Goal: Task Accomplishment & Management: Use online tool/utility

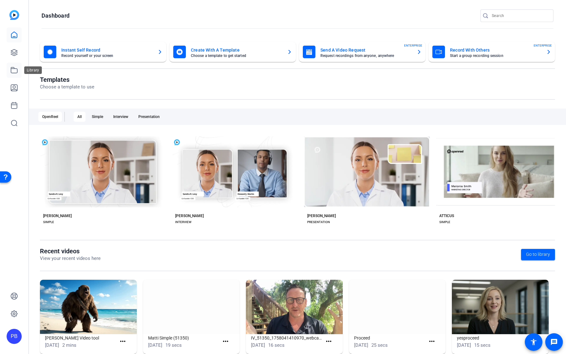
click at [16, 69] on icon at bounding box center [14, 70] width 8 height 8
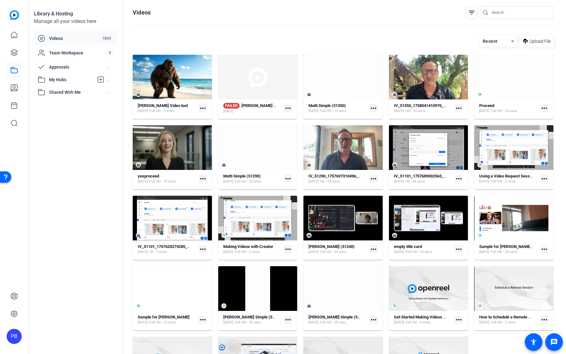
click at [467, 16] on div "filter_list" at bounding box center [471, 12] width 13 height 13
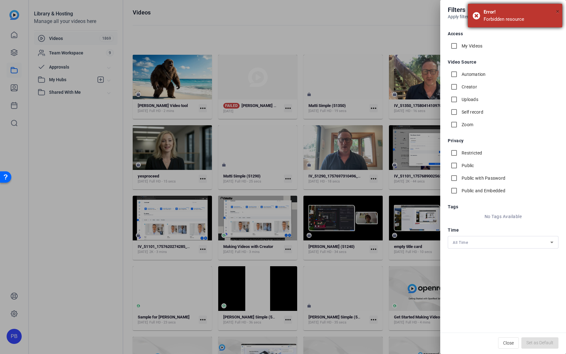
click at [558, 12] on span "×" at bounding box center [557, 12] width 3 height 8
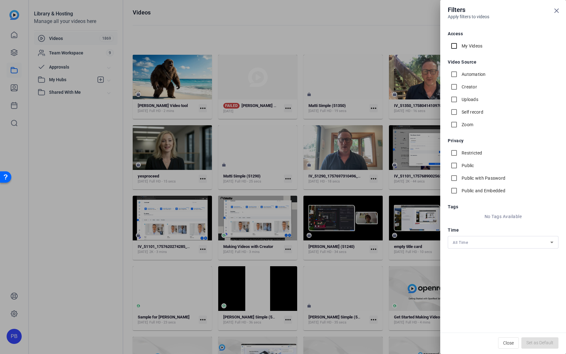
click at [450, 46] on input "My Videos" at bounding box center [454, 46] width 13 height 13
checkbox input "true"
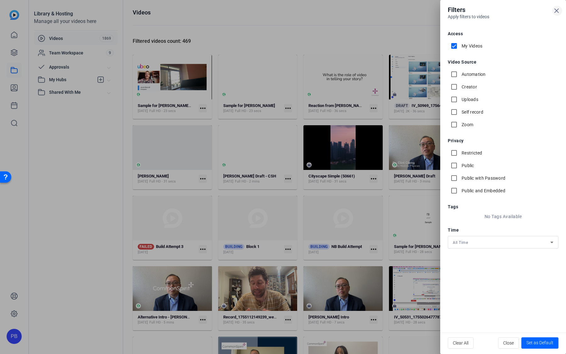
click at [557, 11] on icon at bounding box center [557, 11] width 4 height 4
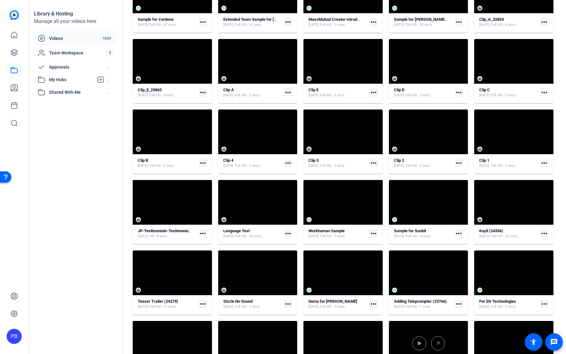
scroll to position [5712, 0]
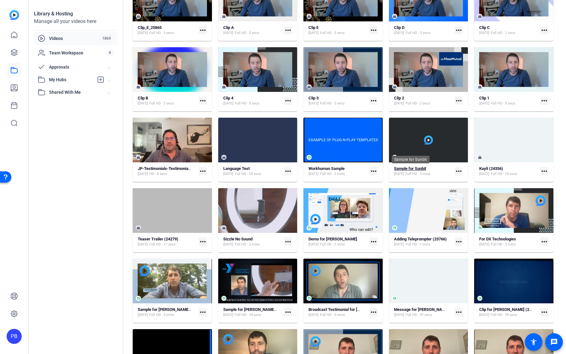
click at [414, 170] on div "Sample for Sunbit" at bounding box center [410, 168] width 32 height 5
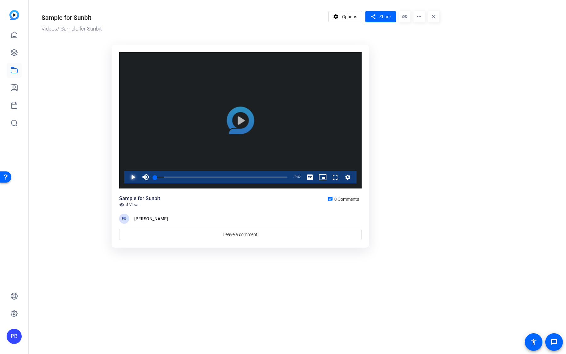
click at [127, 175] on span "Video Player" at bounding box center [127, 177] width 0 height 13
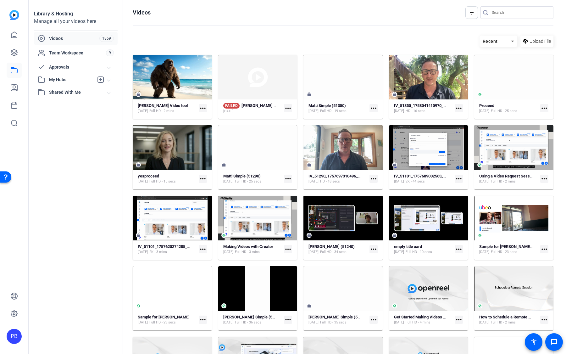
click at [476, 15] on div "filter_list" at bounding box center [471, 12] width 13 height 13
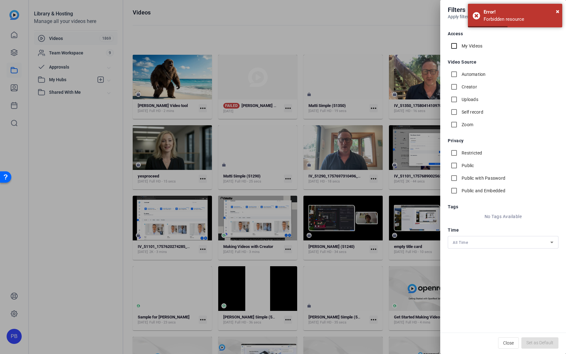
click at [457, 45] on input "My Videos" at bounding box center [454, 46] width 13 height 13
checkbox input "true"
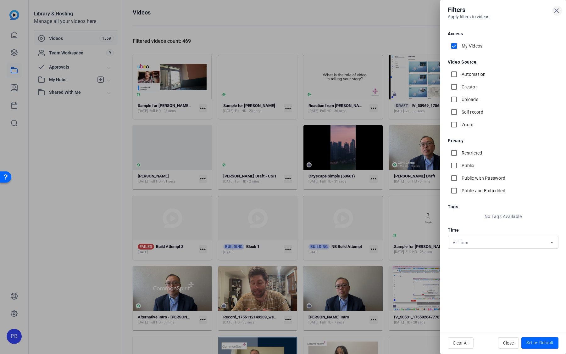
click at [556, 11] on icon at bounding box center [557, 11] width 4 height 4
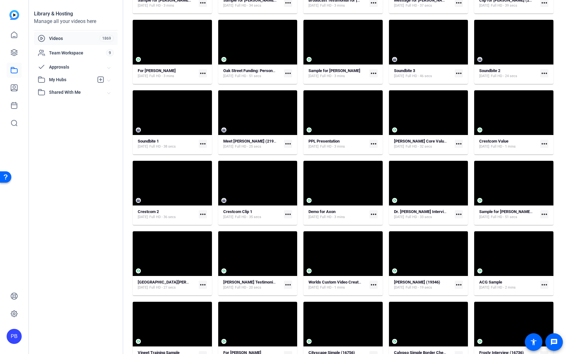
scroll to position [6030, 0]
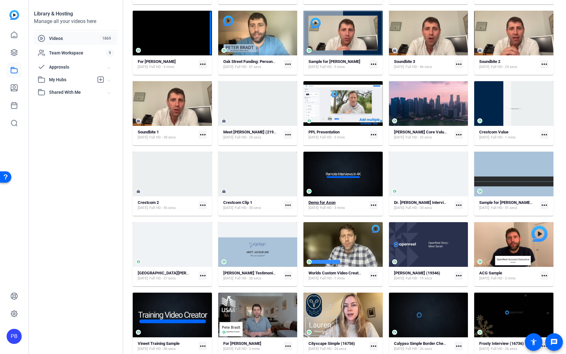
click at [329, 202] on strong "Demo for Axon" at bounding box center [321, 202] width 27 height 5
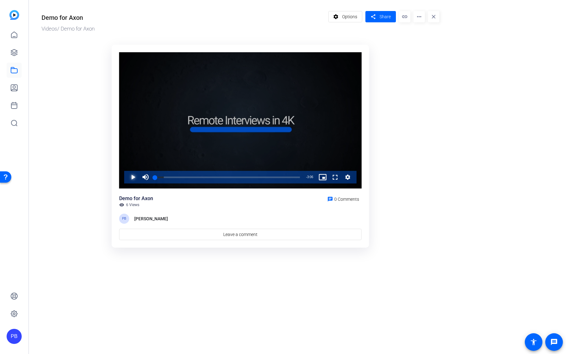
click at [127, 181] on span "Video Player" at bounding box center [127, 177] width 0 height 13
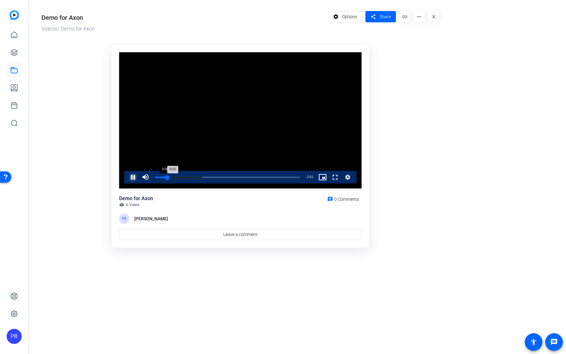
click at [159, 174] on div "Loaded : 32.65% 0:05 0:15" at bounding box center [227, 177] width 151 height 13
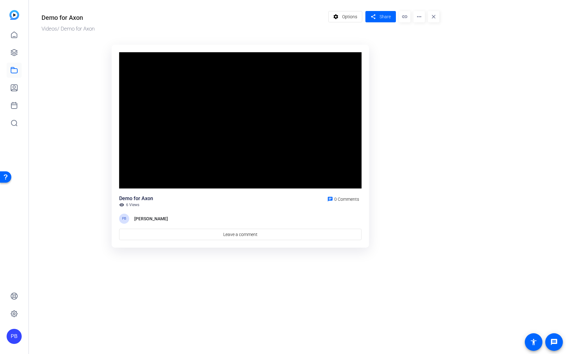
click at [416, 19] on mat-icon "more_horiz" at bounding box center [418, 16] width 11 height 11
click at [425, 35] on span "Edit in Creator" at bounding box center [431, 36] width 26 height 8
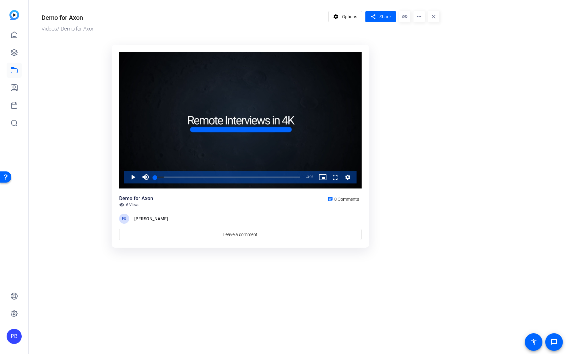
click at [419, 17] on mat-icon "more_horiz" at bounding box center [418, 16] width 11 height 11
click at [430, 36] on span "Edit in Creator" at bounding box center [431, 36] width 26 height 8
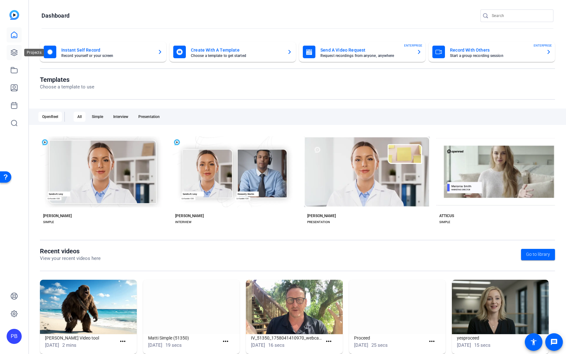
click at [14, 54] on icon at bounding box center [14, 52] width 6 height 6
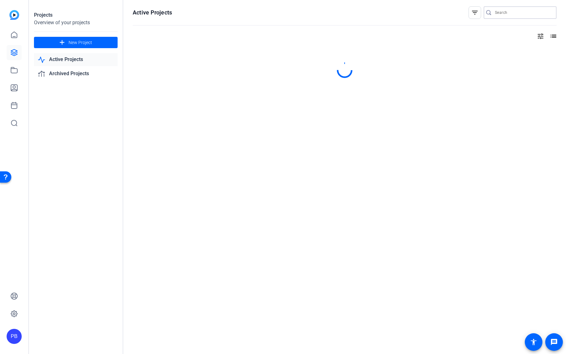
click at [517, 13] on input "Search" at bounding box center [523, 13] width 57 height 8
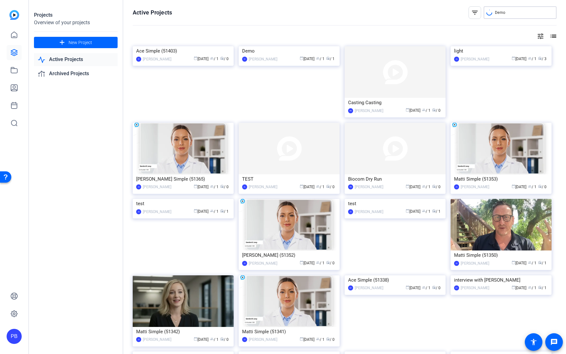
click at [529, 14] on input "Demo" at bounding box center [523, 13] width 57 height 8
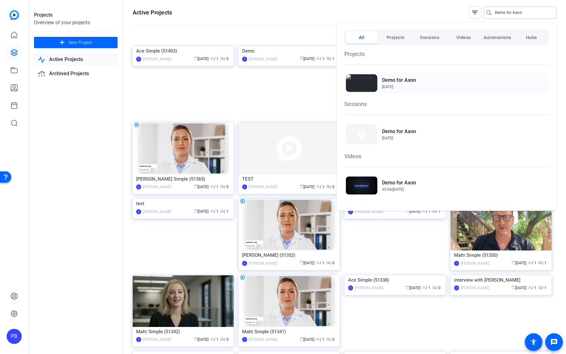
type input "Demo for Axon"
click at [402, 81] on h2 "Demo for Axon" at bounding box center [399, 80] width 34 height 8
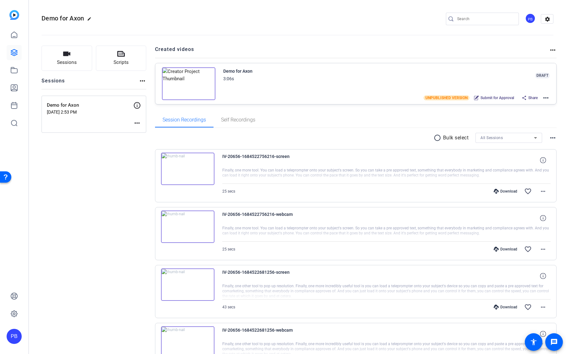
click at [546, 98] on mat-icon "more_horiz" at bounding box center [546, 98] width 8 height 8
click at [541, 105] on span "Edit in Creator" at bounding box center [523, 105] width 44 height 8
click at [546, 97] on mat-icon "more_horiz" at bounding box center [546, 98] width 8 height 8
click at [538, 119] on span "Duplicate in new Project" at bounding box center [523, 121] width 44 height 8
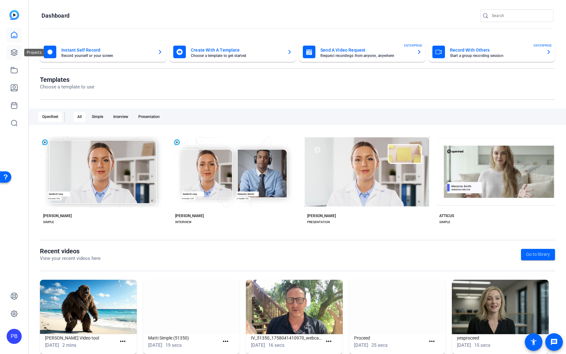
click at [14, 49] on icon at bounding box center [14, 53] width 8 height 8
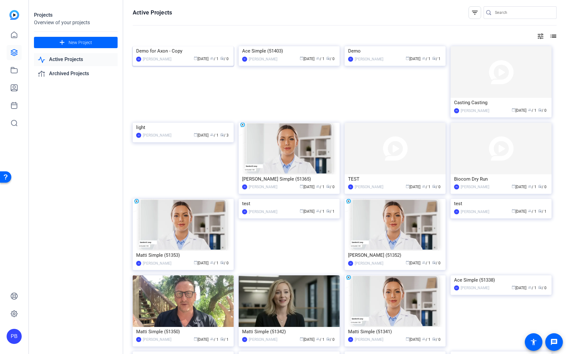
click at [212, 46] on img at bounding box center [183, 46] width 101 height 0
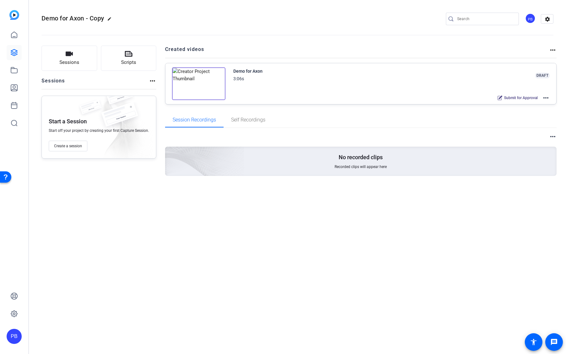
click at [542, 95] on mat-icon "more_horiz" at bounding box center [546, 98] width 8 height 8
click at [538, 102] on span "Edit in Creator" at bounding box center [523, 105] width 44 height 8
click at [543, 97] on mat-icon "more_horiz" at bounding box center [546, 98] width 8 height 8
click at [540, 104] on span "Edit in Creator" at bounding box center [523, 105] width 44 height 8
